Goal: Information Seeking & Learning: Learn about a topic

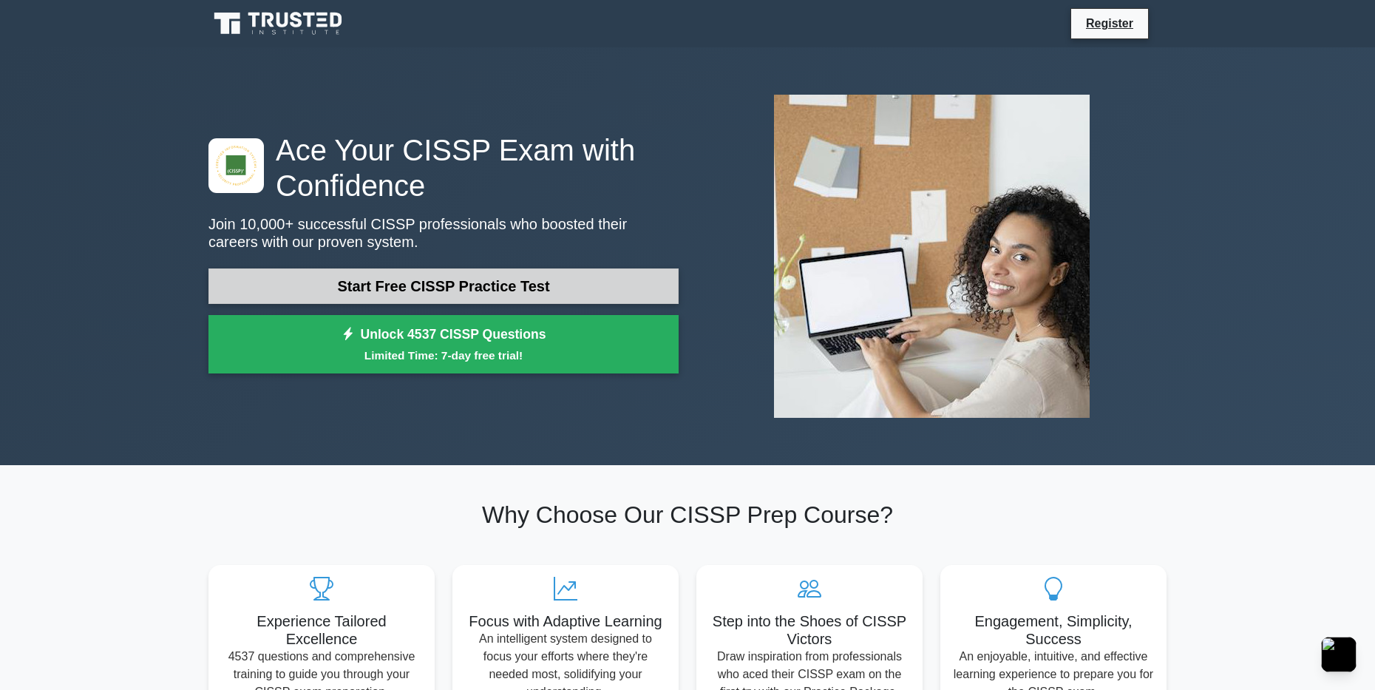
click at [441, 282] on link "Start Free CISSP Practice Test" at bounding box center [443, 285] width 470 height 35
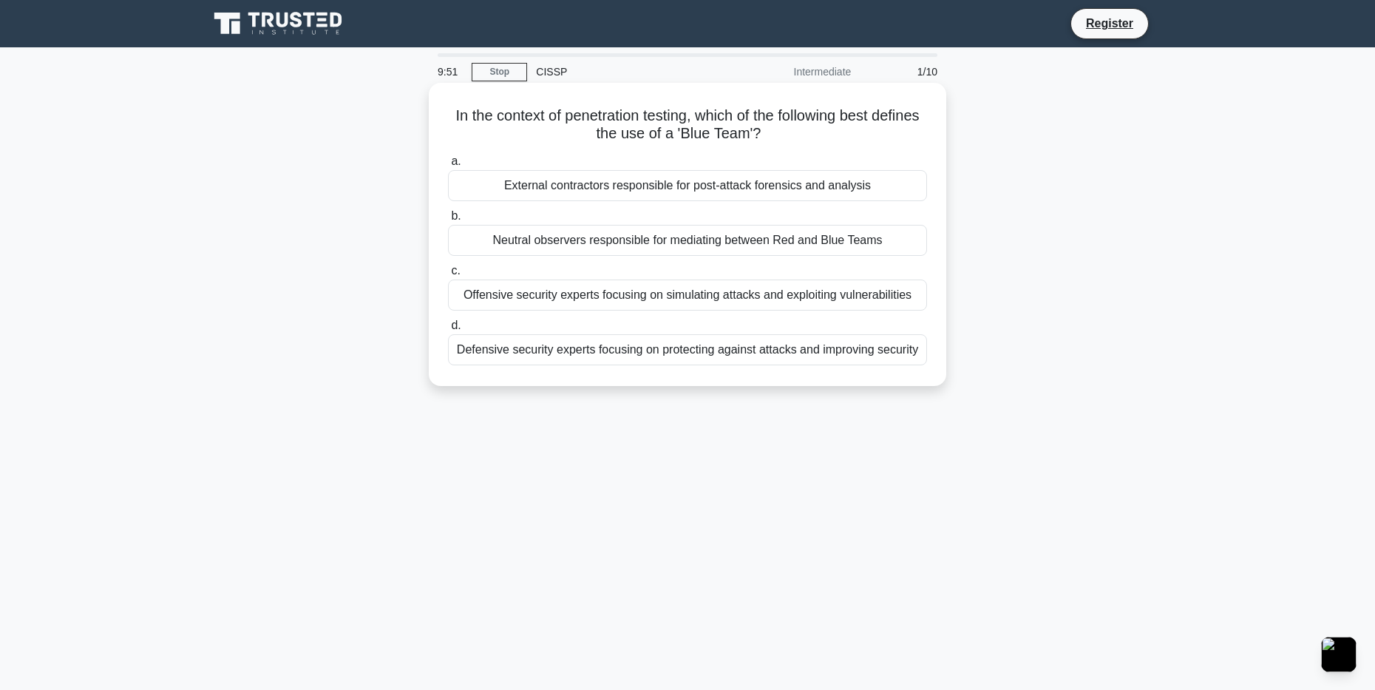
click at [538, 355] on div "Defensive security experts focusing on protecting against attacks and improving…" at bounding box center [687, 349] width 479 height 31
click at [448, 330] on input "d. Defensive security experts focusing on protecting against attacks and improv…" at bounding box center [448, 326] width 0 height 10
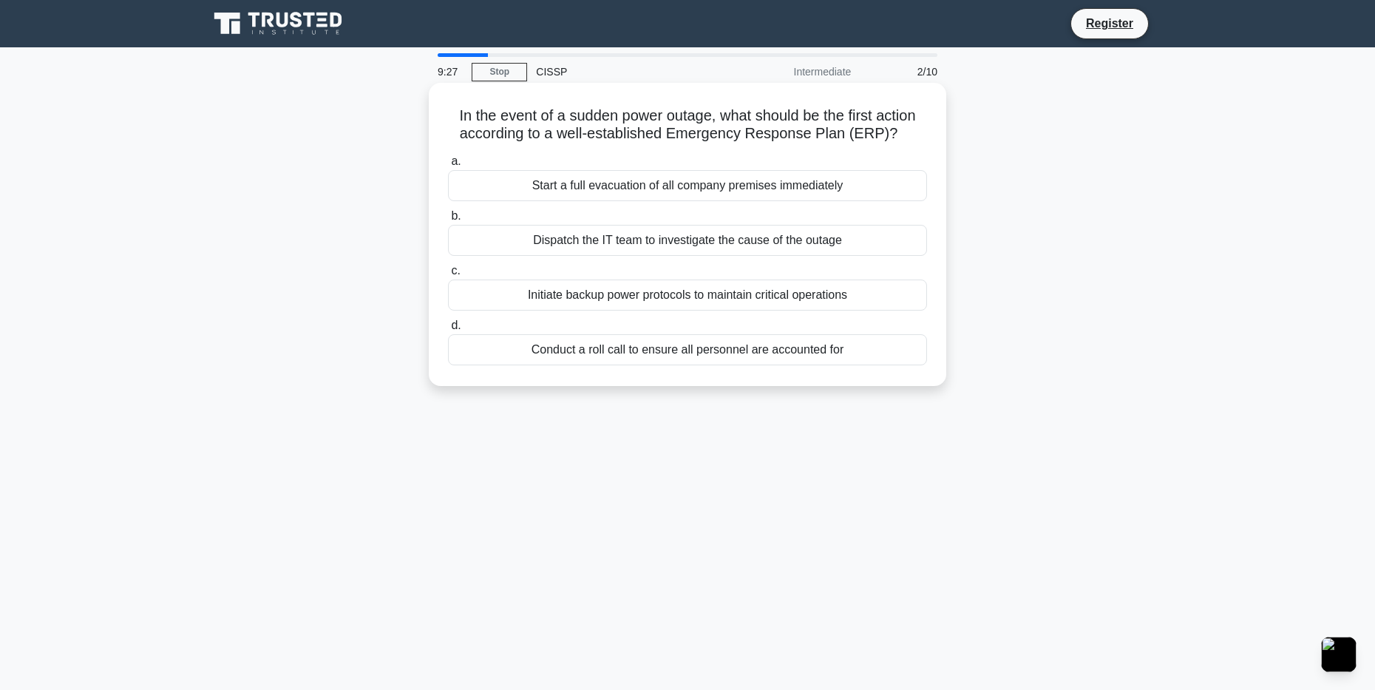
click at [695, 299] on div "Initiate backup power protocols to maintain critical operations" at bounding box center [687, 294] width 479 height 31
click at [448, 276] on input "c. Initiate backup power protocols to maintain critical operations" at bounding box center [448, 271] width 0 height 10
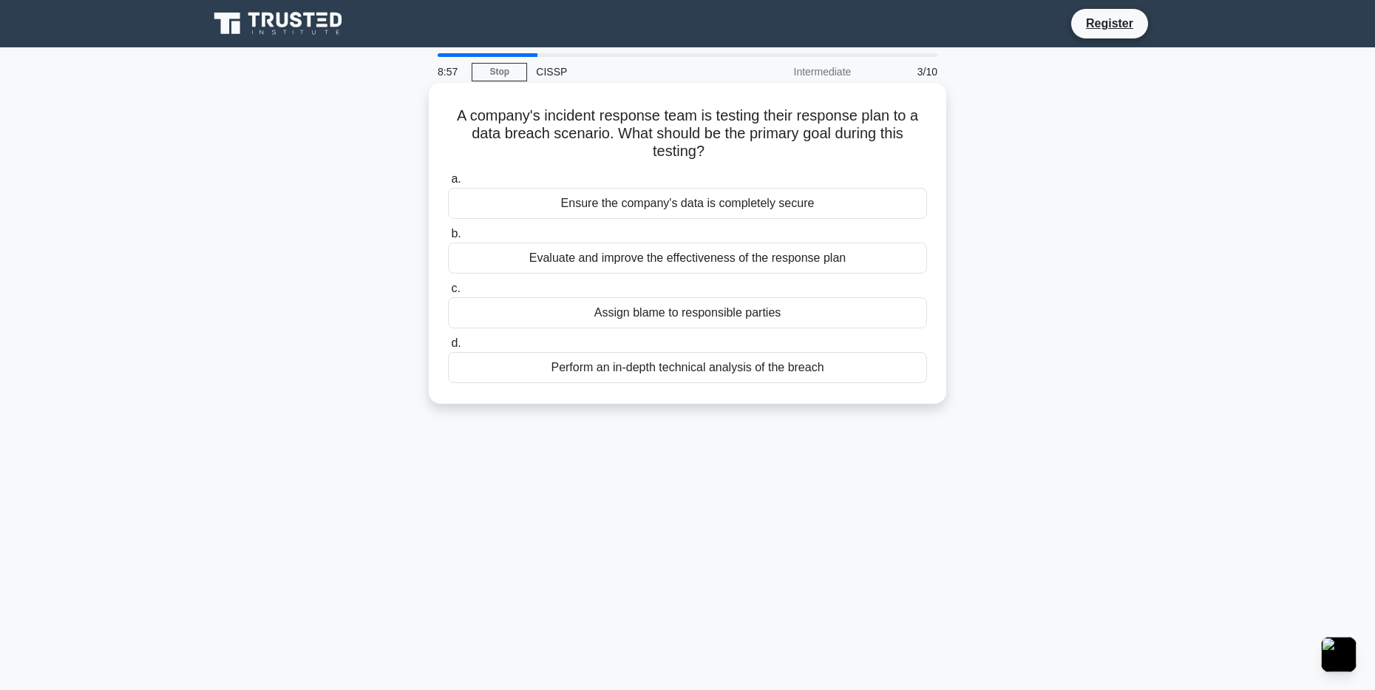
click at [585, 211] on div "Ensure the company's data is completely secure" at bounding box center [687, 203] width 479 height 31
click at [448, 184] on input "a. Ensure the company's data is completely secure" at bounding box center [448, 179] width 0 height 10
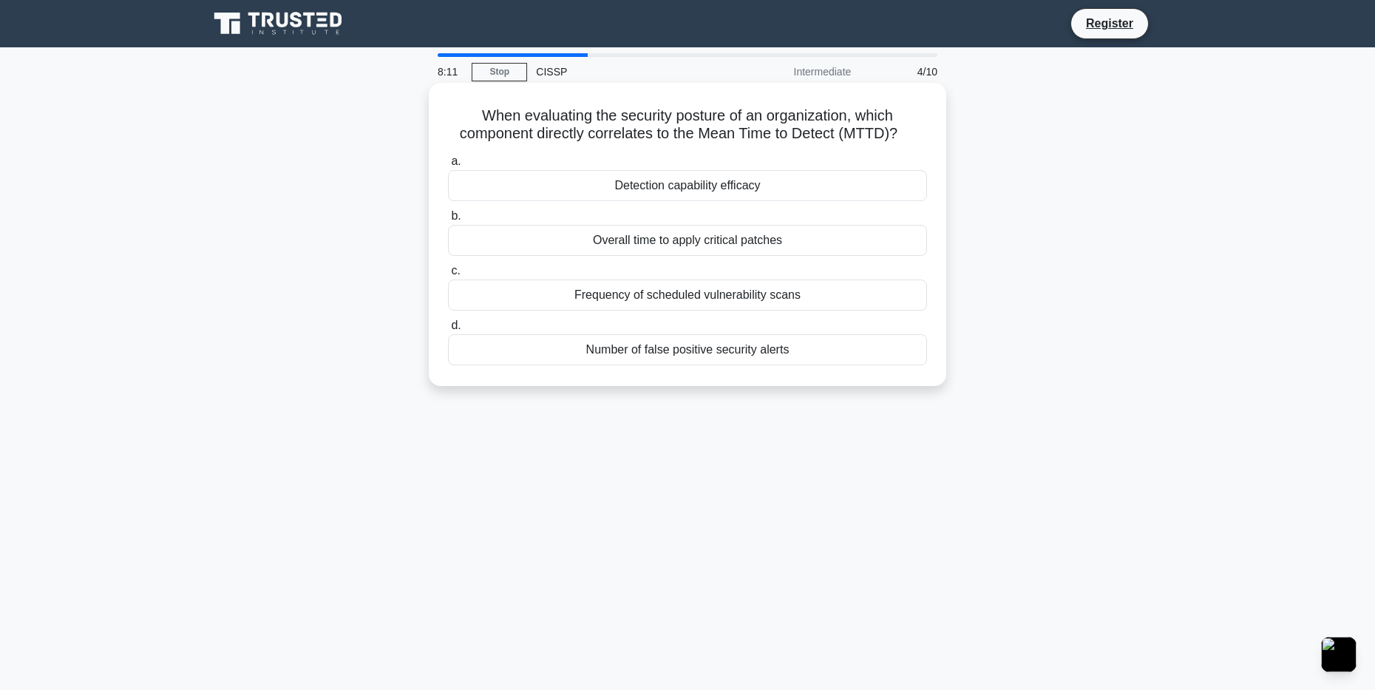
click at [664, 238] on div "Overall time to apply critical patches" at bounding box center [687, 240] width 479 height 31
click at [448, 221] on input "b. Overall time to apply critical patches" at bounding box center [448, 216] width 0 height 10
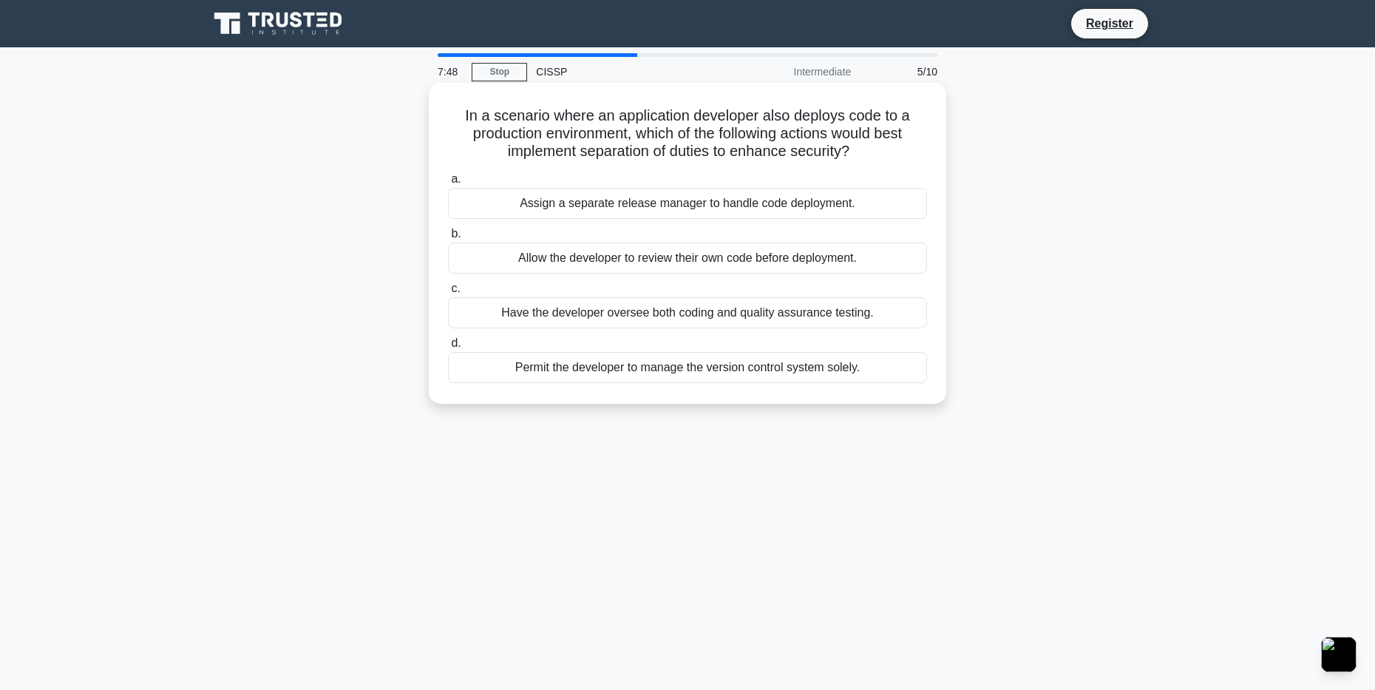
click at [601, 207] on div "Assign a separate release manager to handle code deployment." at bounding box center [687, 203] width 479 height 31
click at [448, 184] on input "a. Assign a separate release manager to handle code deployment." at bounding box center [448, 179] width 0 height 10
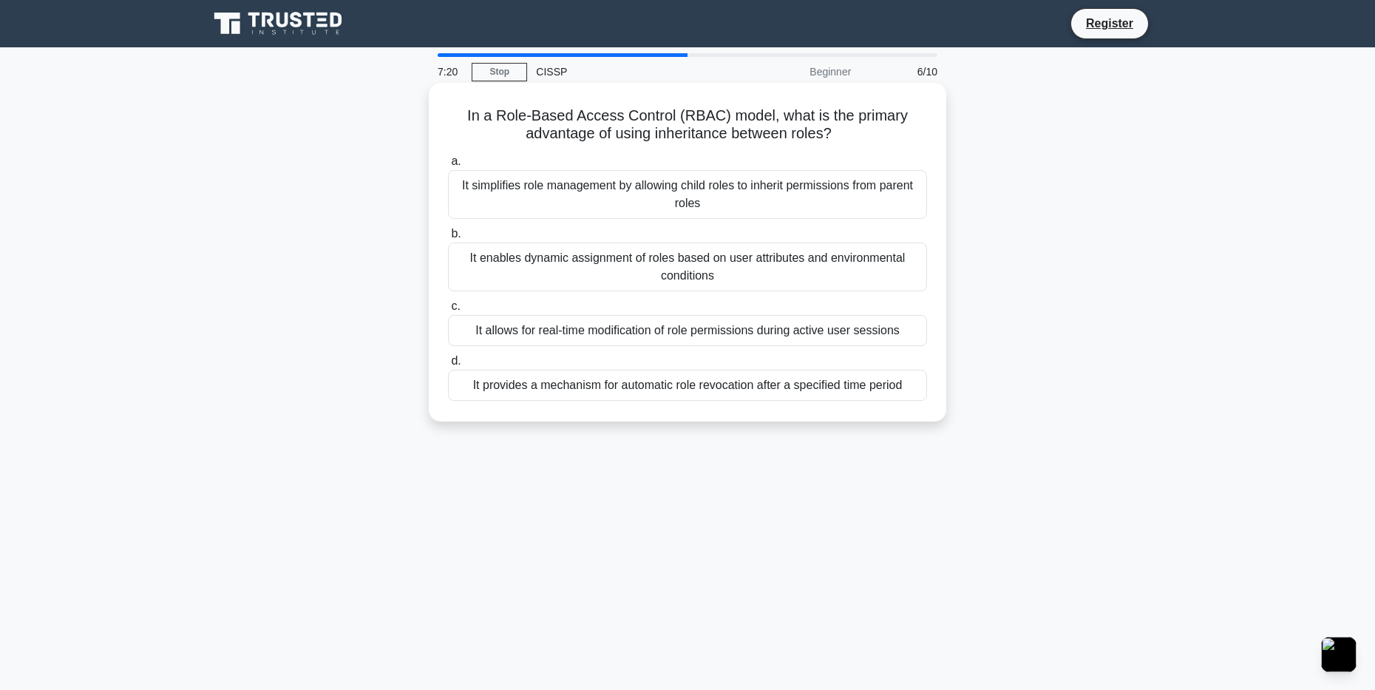
click at [755, 329] on div "It allows for real-time modification of role permissions during active user ses…" at bounding box center [687, 330] width 479 height 31
click at [448, 311] on input "c. It allows for real-time modification of role permissions during active user …" at bounding box center [448, 307] width 0 height 10
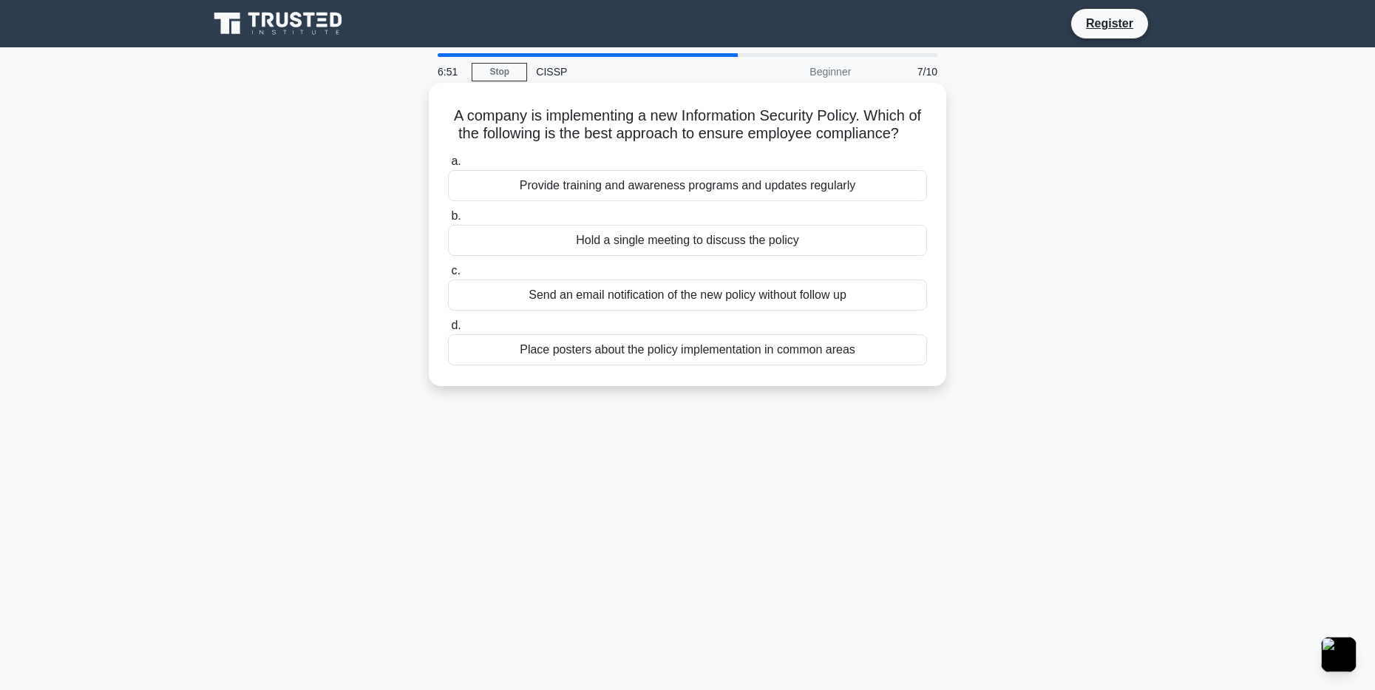
click at [670, 201] on div "Provide training and awareness programs and updates regularly" at bounding box center [687, 185] width 479 height 31
click at [448, 166] on input "a. Provide training and awareness programs and updates regularly" at bounding box center [448, 162] width 0 height 10
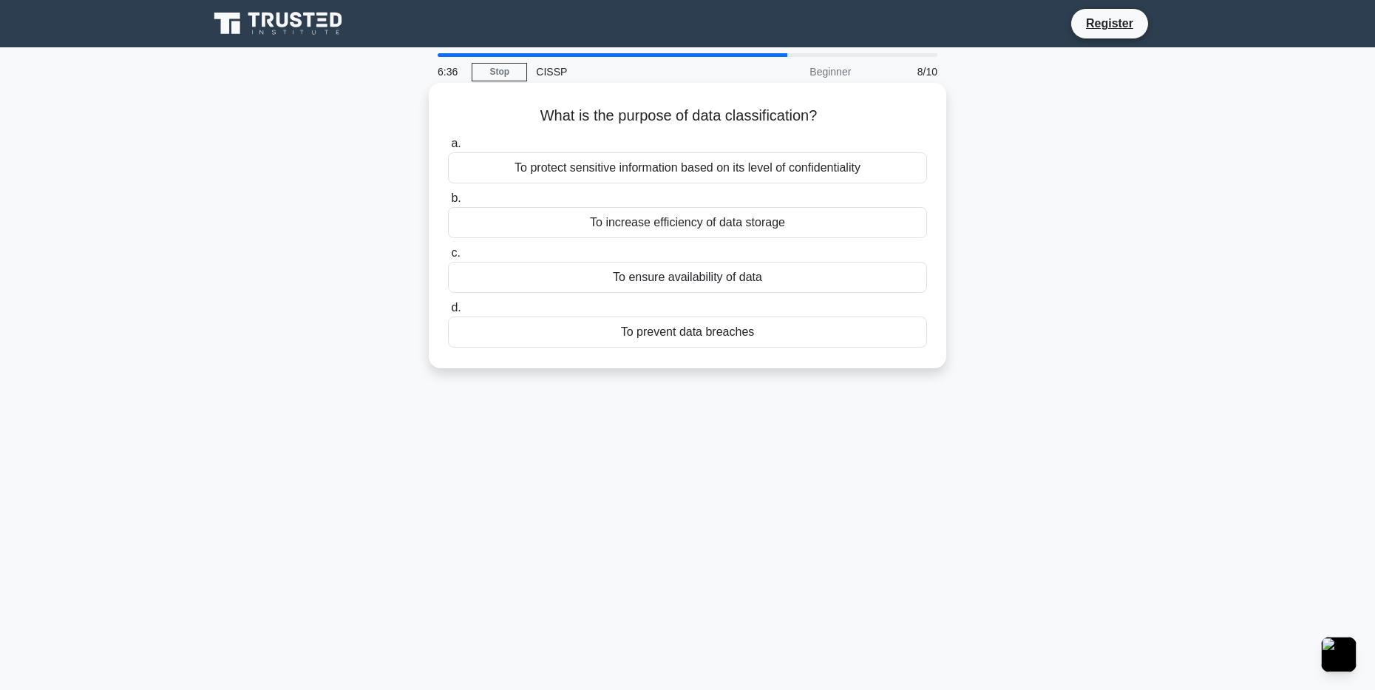
click at [735, 160] on div "To protect sensitive information based on its level of confidentiality" at bounding box center [687, 167] width 479 height 31
click at [448, 149] on input "a. To protect sensitive information based on its level of confidentiality" at bounding box center [448, 144] width 0 height 10
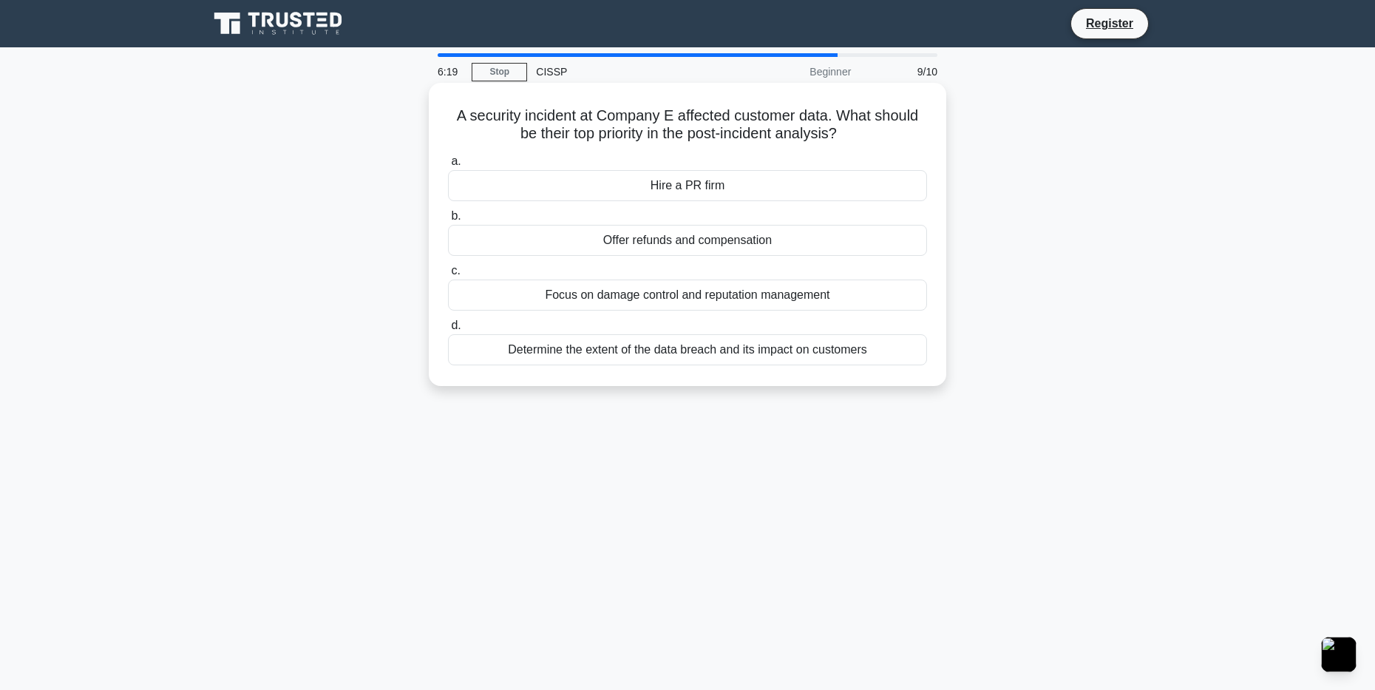
click at [697, 347] on div "Determine the extent of the data breach and its impact on customers" at bounding box center [687, 349] width 479 height 31
click at [448, 330] on input "d. Determine the extent of the data breach and its impact on customers" at bounding box center [448, 326] width 0 height 10
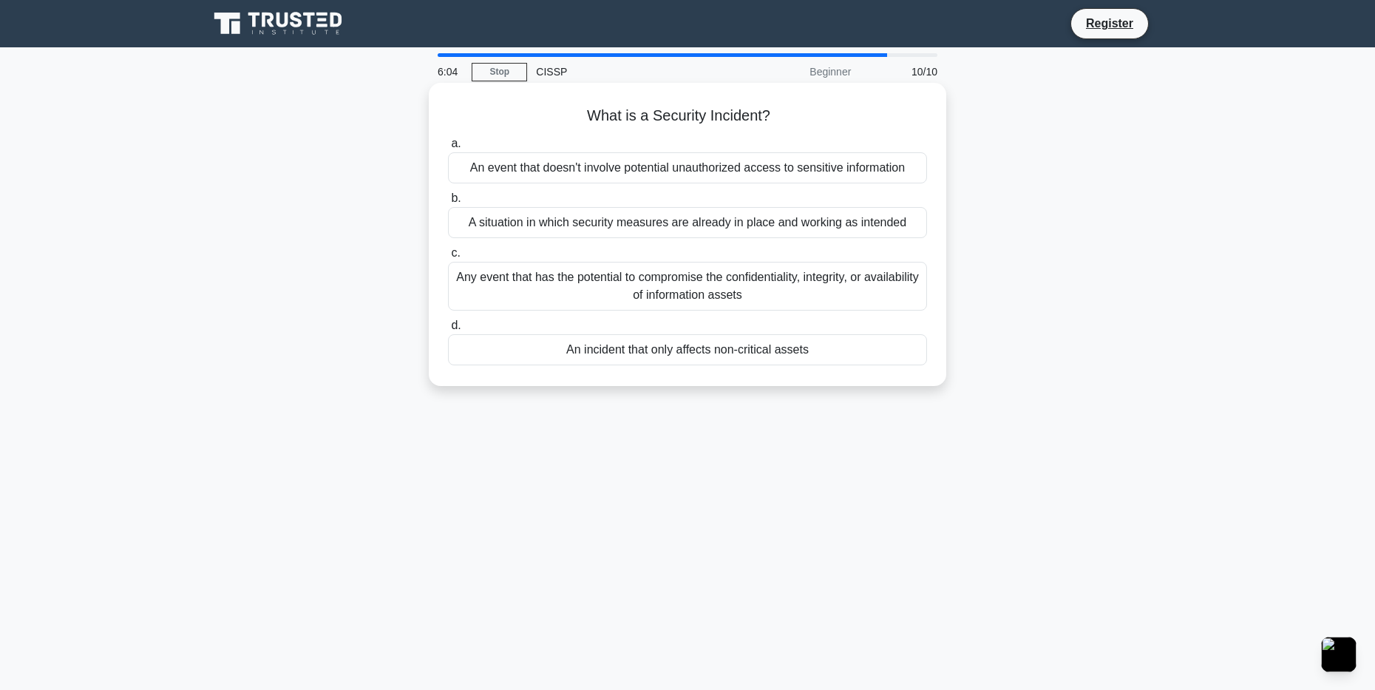
click at [618, 287] on div "Any event that has the potential to compromise the confidentiality, integrity, …" at bounding box center [687, 286] width 479 height 49
click at [448, 258] on input "c. Any event that has the potential to compromise the confidentiality, integrit…" at bounding box center [448, 253] width 0 height 10
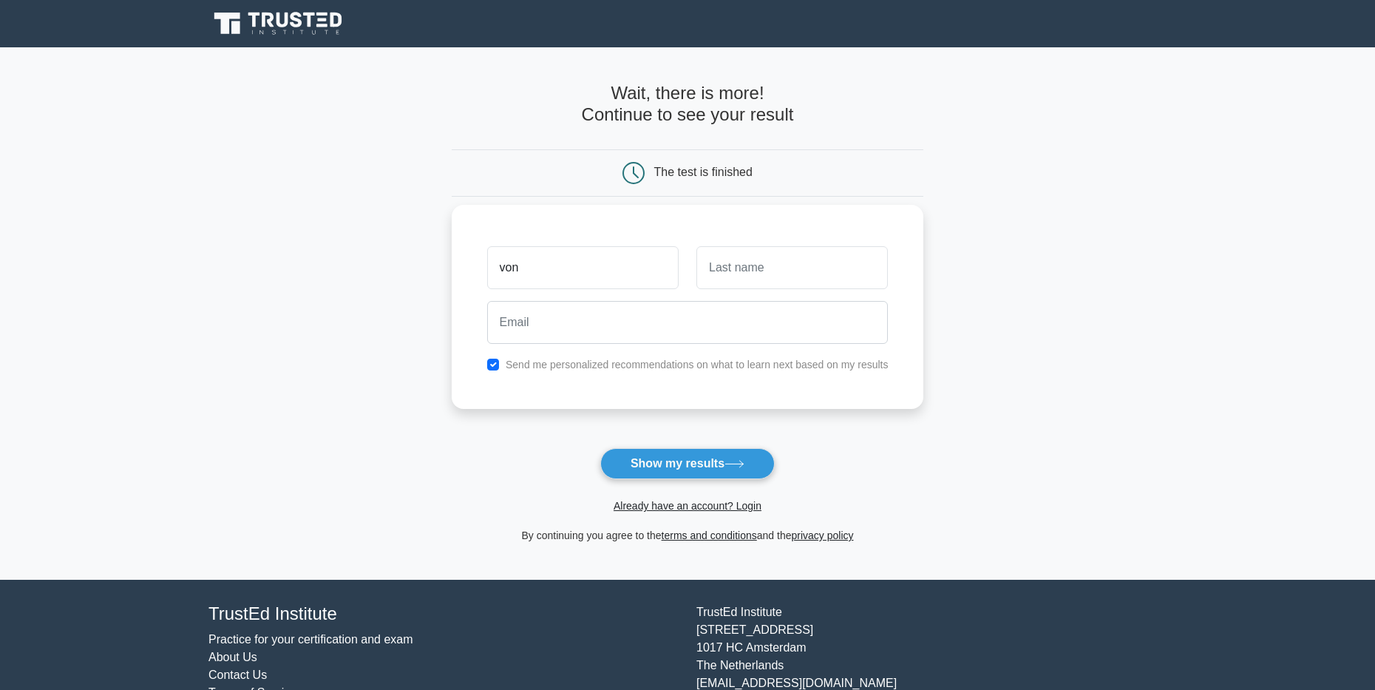
type input "von"
click at [816, 283] on input "text" at bounding box center [791, 267] width 191 height 43
type input "carranza"
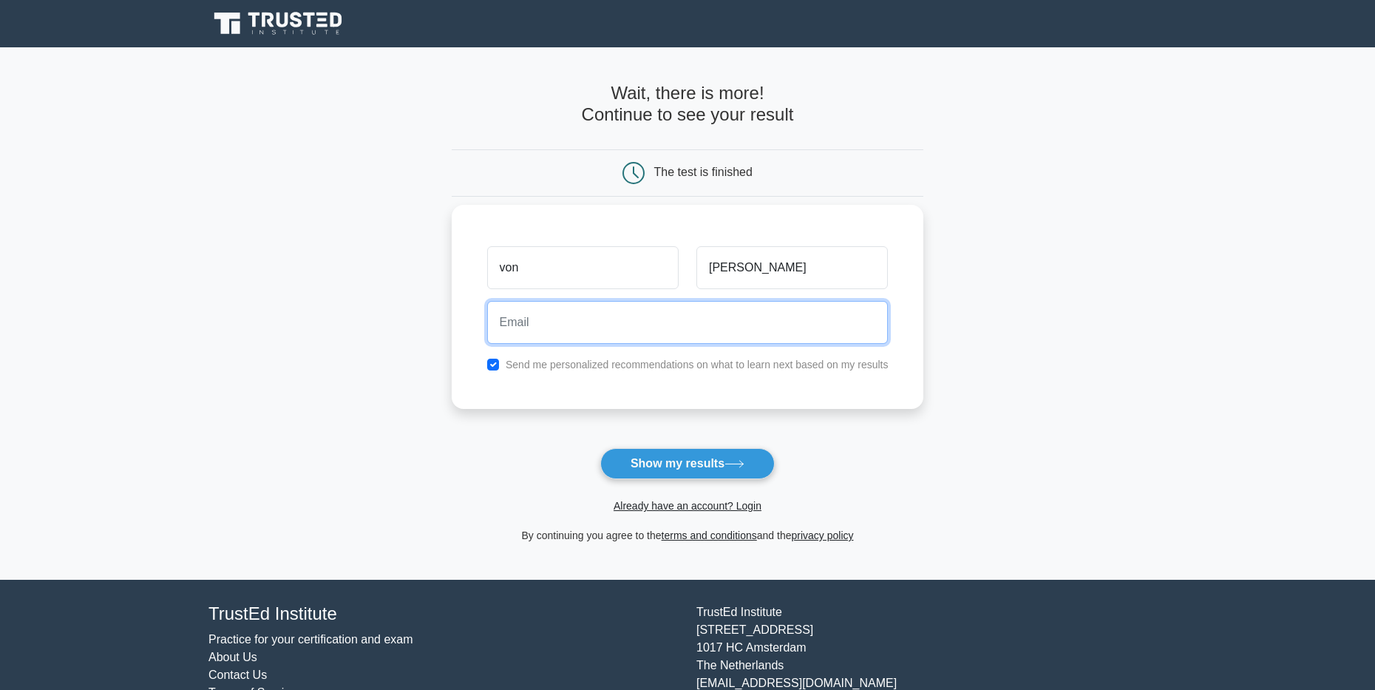
click at [783, 322] on input "email" at bounding box center [687, 322] width 401 height 43
type input "franccarranza7@gmail.com"
click at [522, 276] on input "von" at bounding box center [582, 267] width 191 height 43
type input "v"
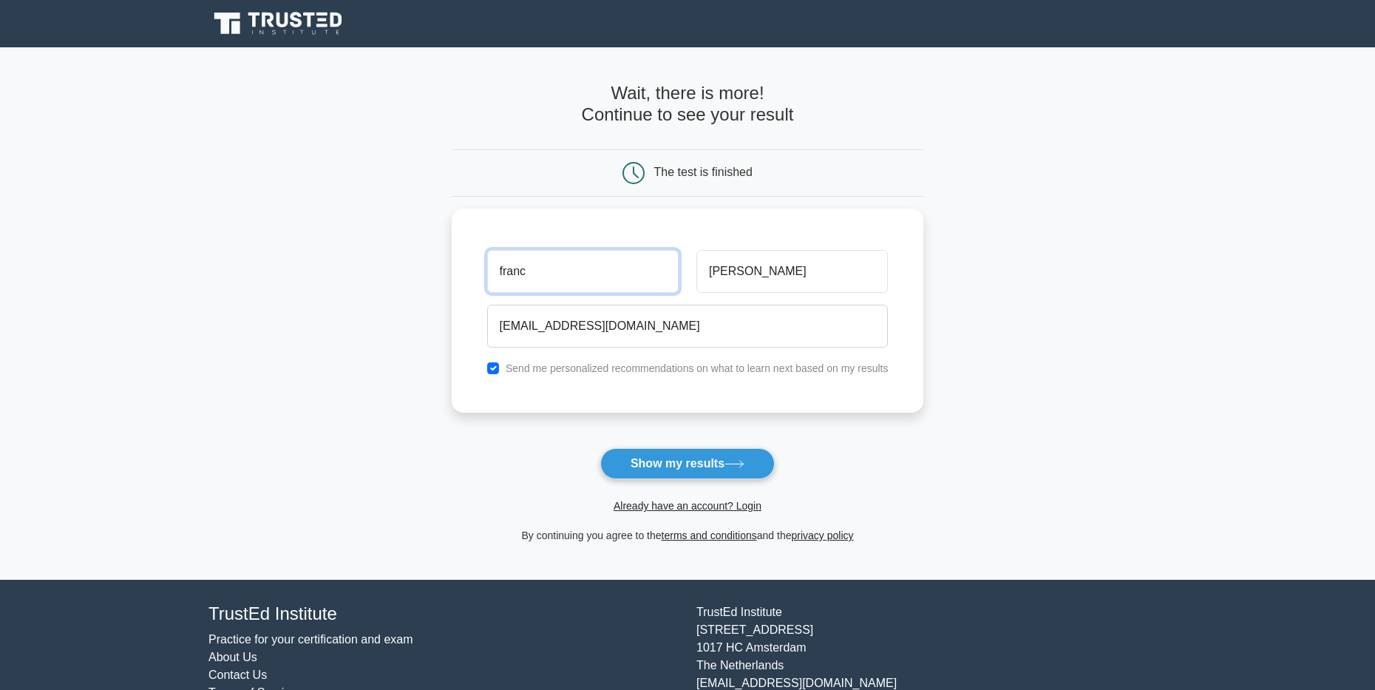
type input "franc"
click at [652, 448] on form "Wait, there is more! Continue to see your result The test is finished franc" at bounding box center [688, 313] width 472 height 461
click at [667, 452] on button "Show my results" at bounding box center [687, 463] width 174 height 31
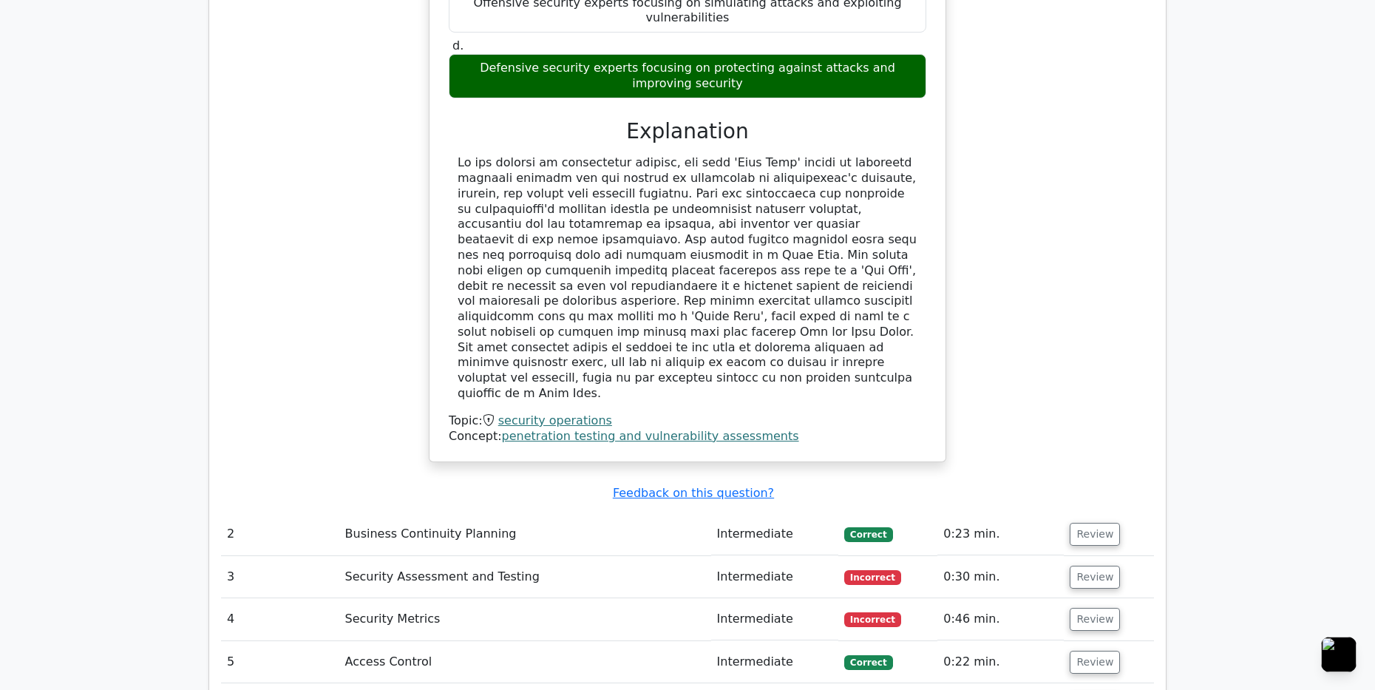
scroll to position [1774, 0]
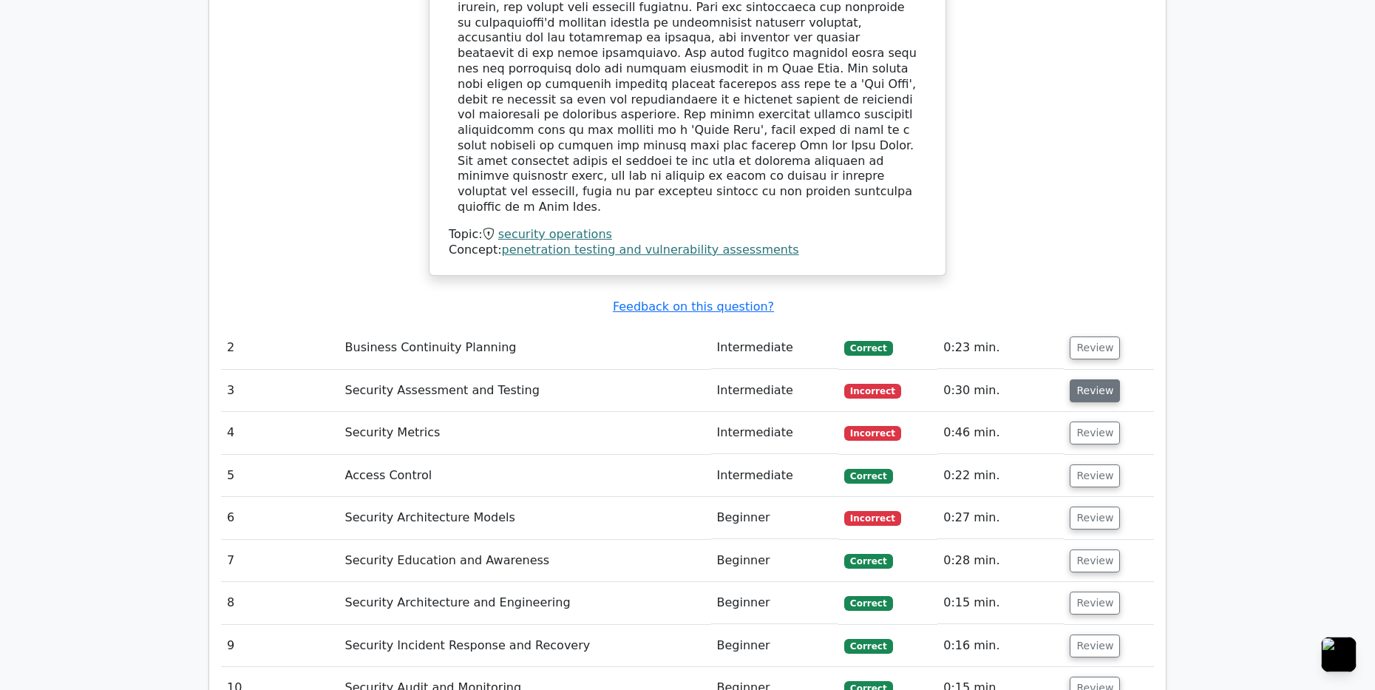
click at [1089, 379] on button "Review" at bounding box center [1094, 390] width 50 height 23
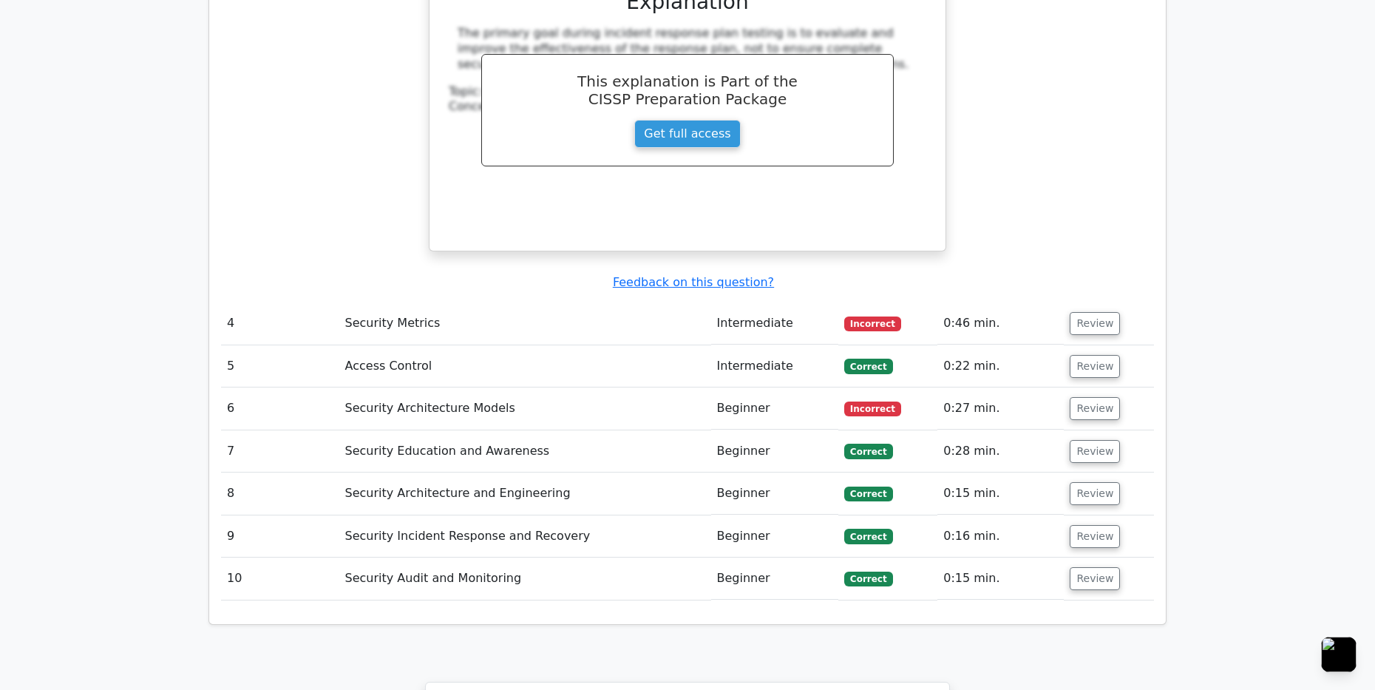
scroll to position [2513, 0]
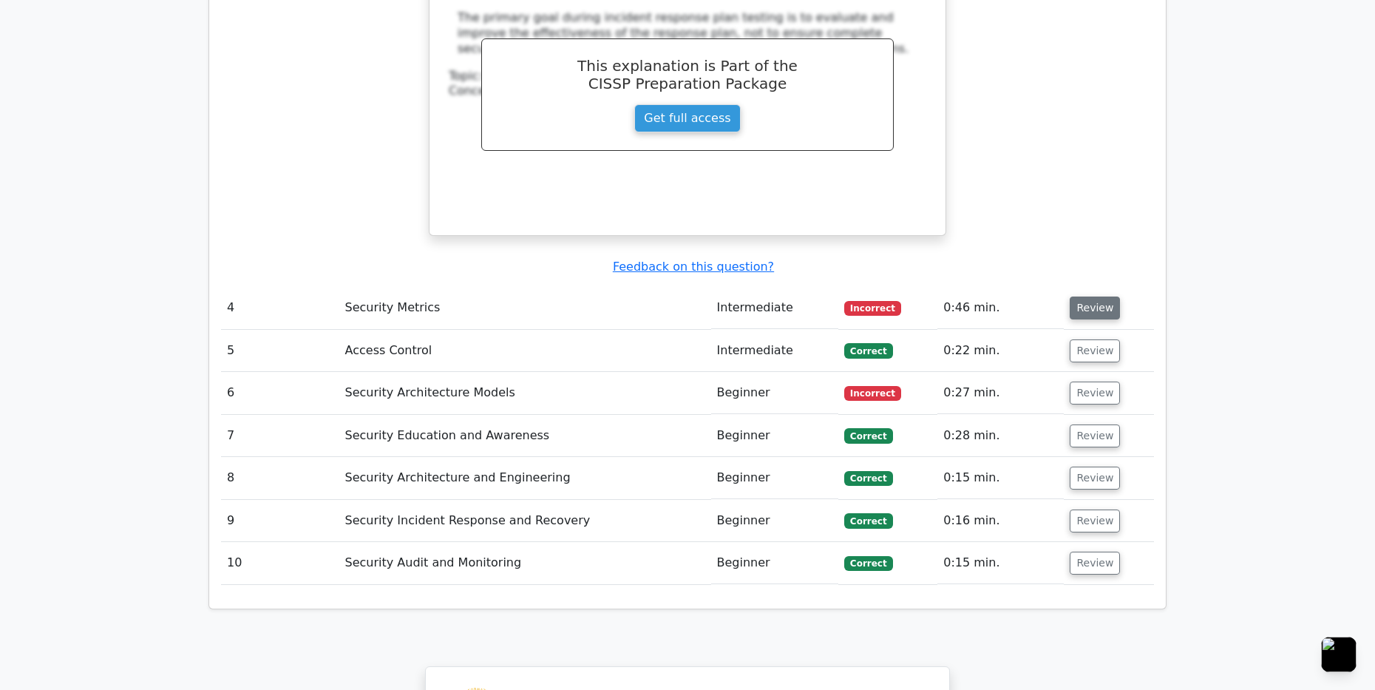
click at [1076, 296] on button "Review" at bounding box center [1094, 307] width 50 height 23
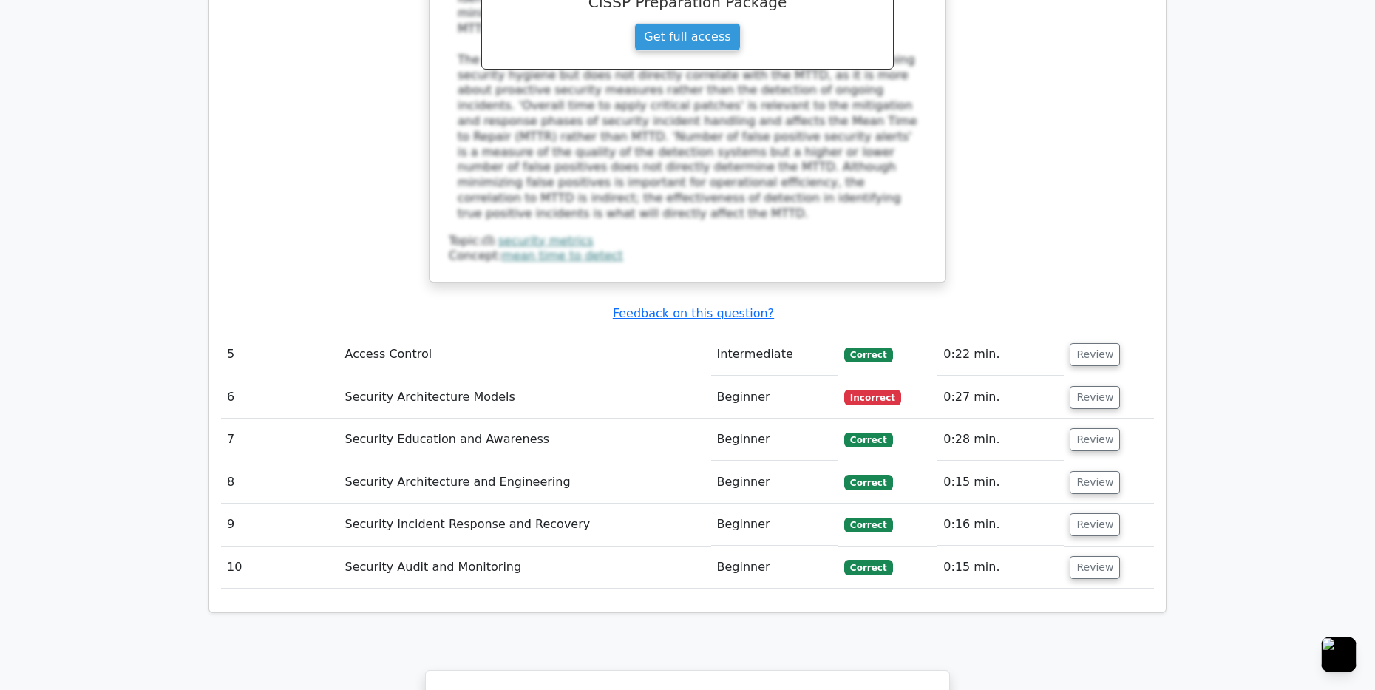
scroll to position [3252, 0]
click at [1089, 384] on button "Review" at bounding box center [1094, 395] width 50 height 23
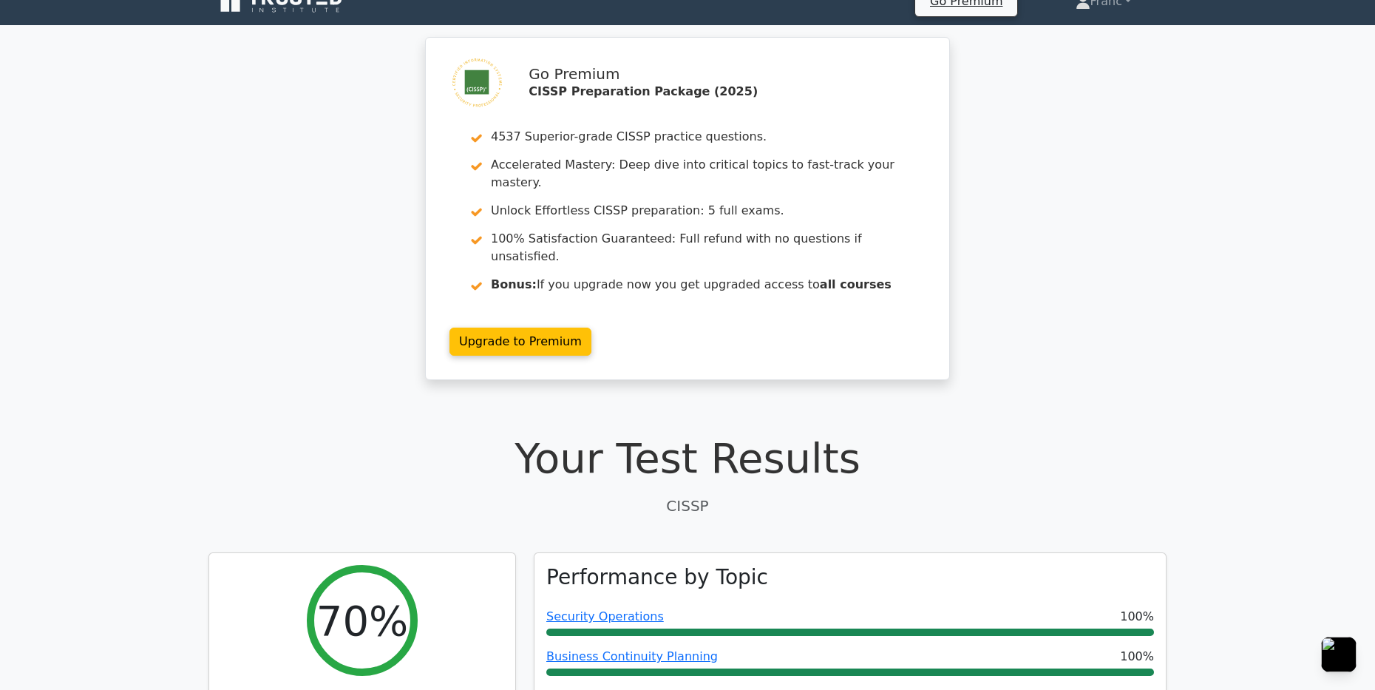
scroll to position [0, 0]
